Goal: Information Seeking & Learning: Learn about a topic

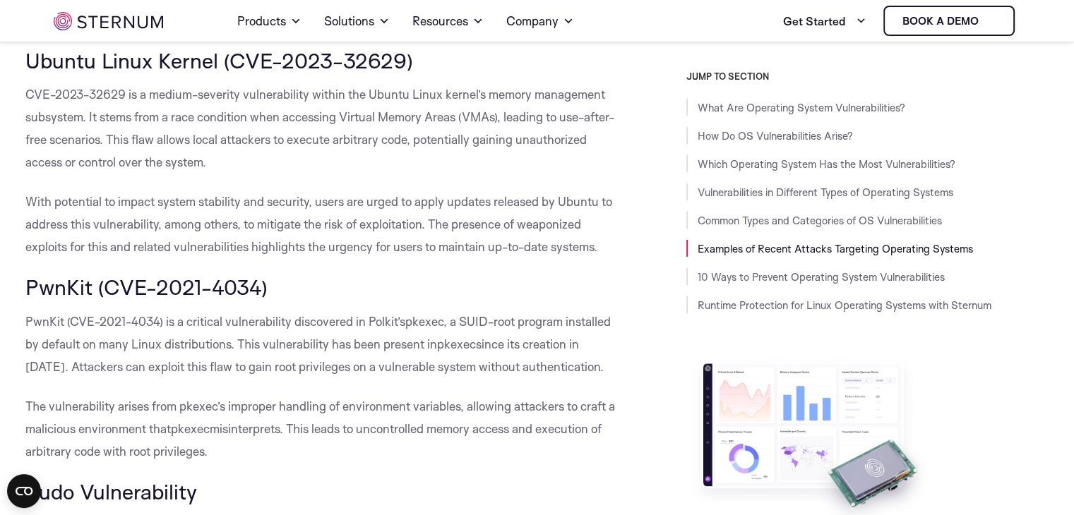
scroll to position [4579, 0]
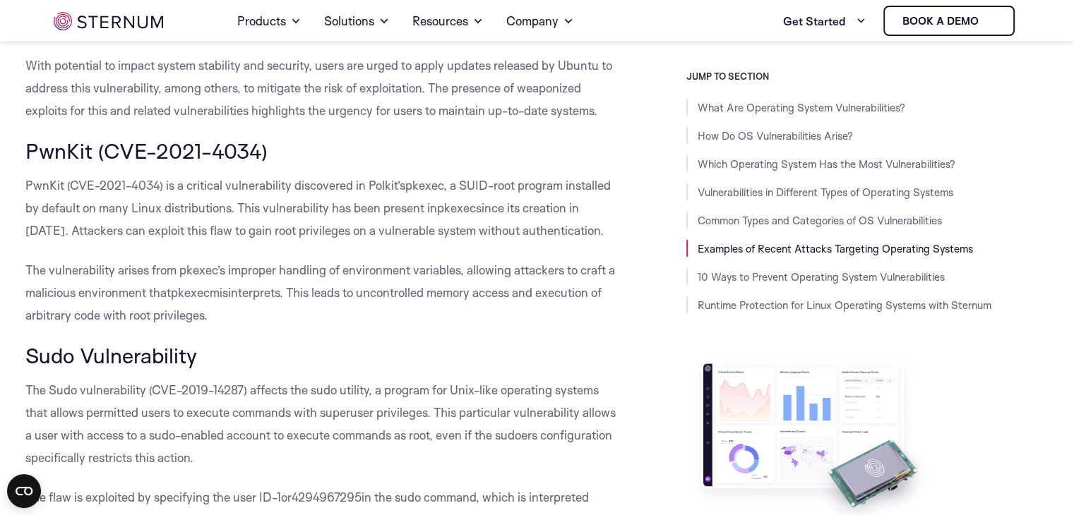
click at [147, 164] on span "PwnKit (CVE-2021-4034)" at bounding box center [146, 151] width 242 height 26
copy div "PwnKit (CVE-2021-4034)"
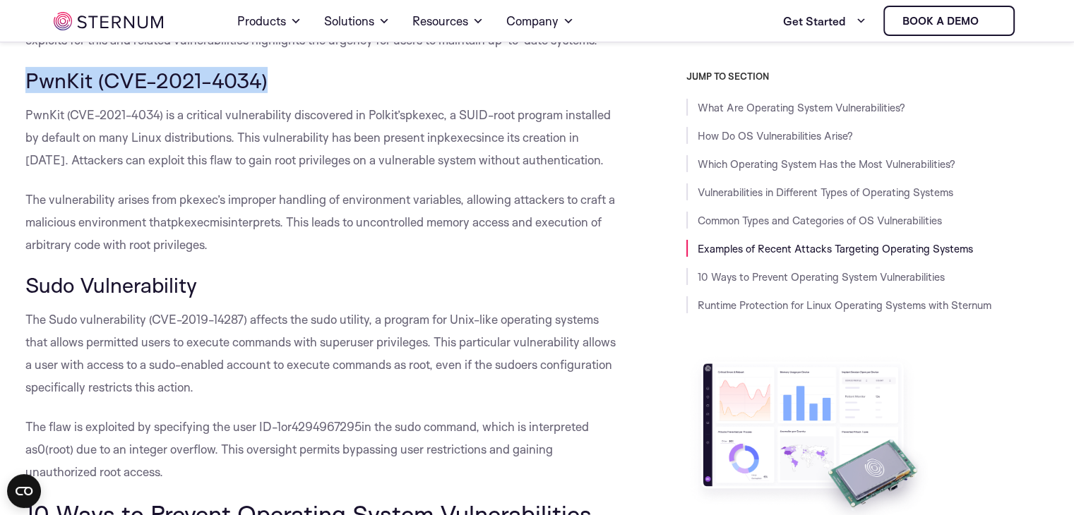
scroll to position [4791, 0]
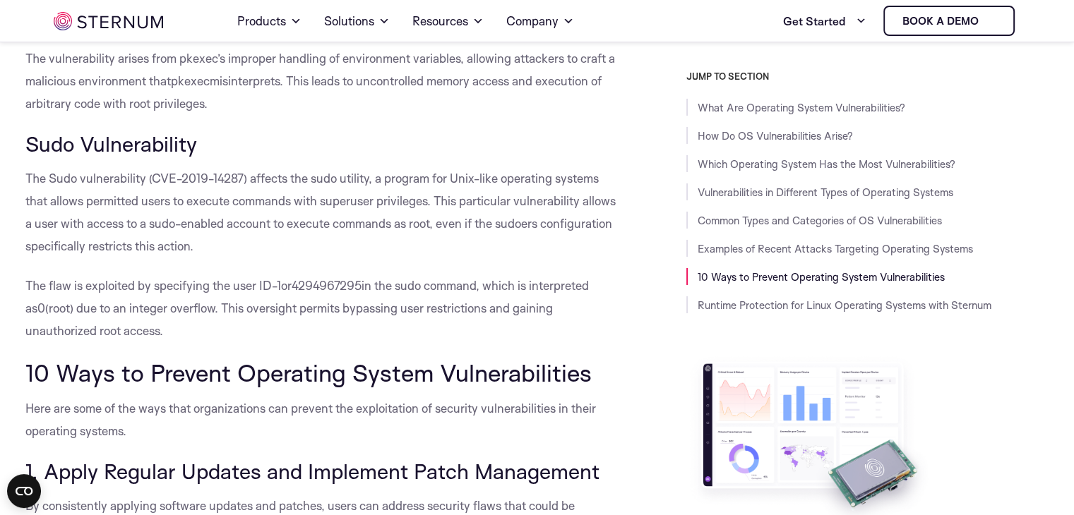
click at [141, 157] on span "Sudo Vulnerability" at bounding box center [111, 144] width 172 height 26
copy div "Sudo Vulnerability"
